Goal: Task Accomplishment & Management: Manage account settings

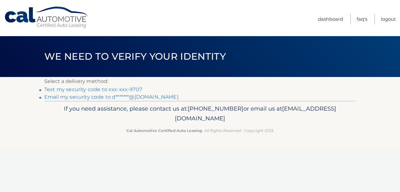
click at [111, 87] on link "Text my security code to xxx-xxx-9707" at bounding box center [93, 89] width 98 height 6
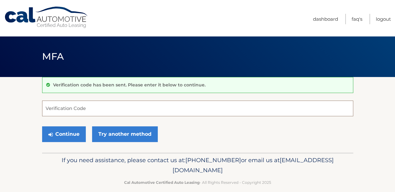
click at [88, 107] on input "Verification Code" at bounding box center [197, 109] width 311 height 16
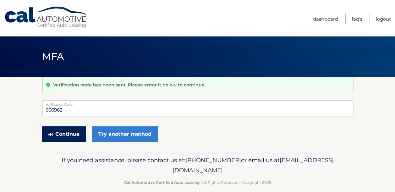
type input "666962"
click at [75, 140] on button "Continue" at bounding box center [64, 134] width 44 height 16
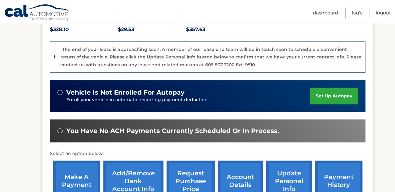
scroll to position [145, 0]
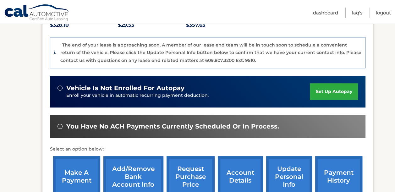
click at [70, 179] on link "make a payment" at bounding box center [76, 176] width 47 height 41
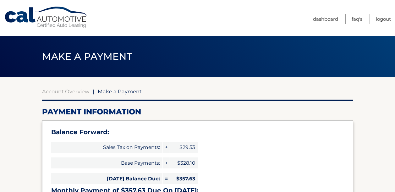
select select "MmRhMDVmMjUtZTE5NC00ZDNiLWJlZDQtNjkwNjBkYzFiMTIw"
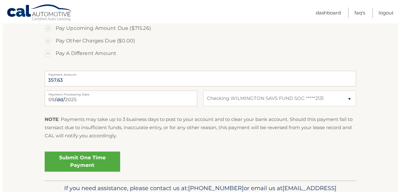
scroll to position [265, 0]
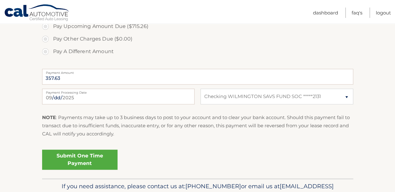
click at [60, 159] on link "Submit One Time Payment" at bounding box center [79, 160] width 75 height 20
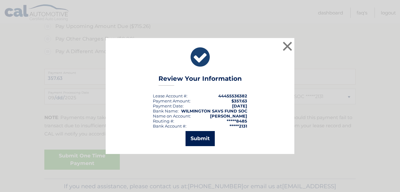
click at [196, 141] on button "Submit" at bounding box center [199, 138] width 29 height 15
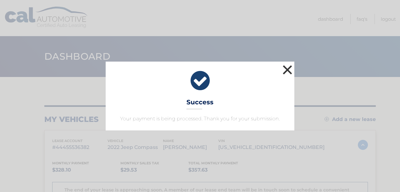
click at [286, 67] on button "×" at bounding box center [287, 69] width 13 height 13
